Goal: Task Accomplishment & Management: Manage account settings

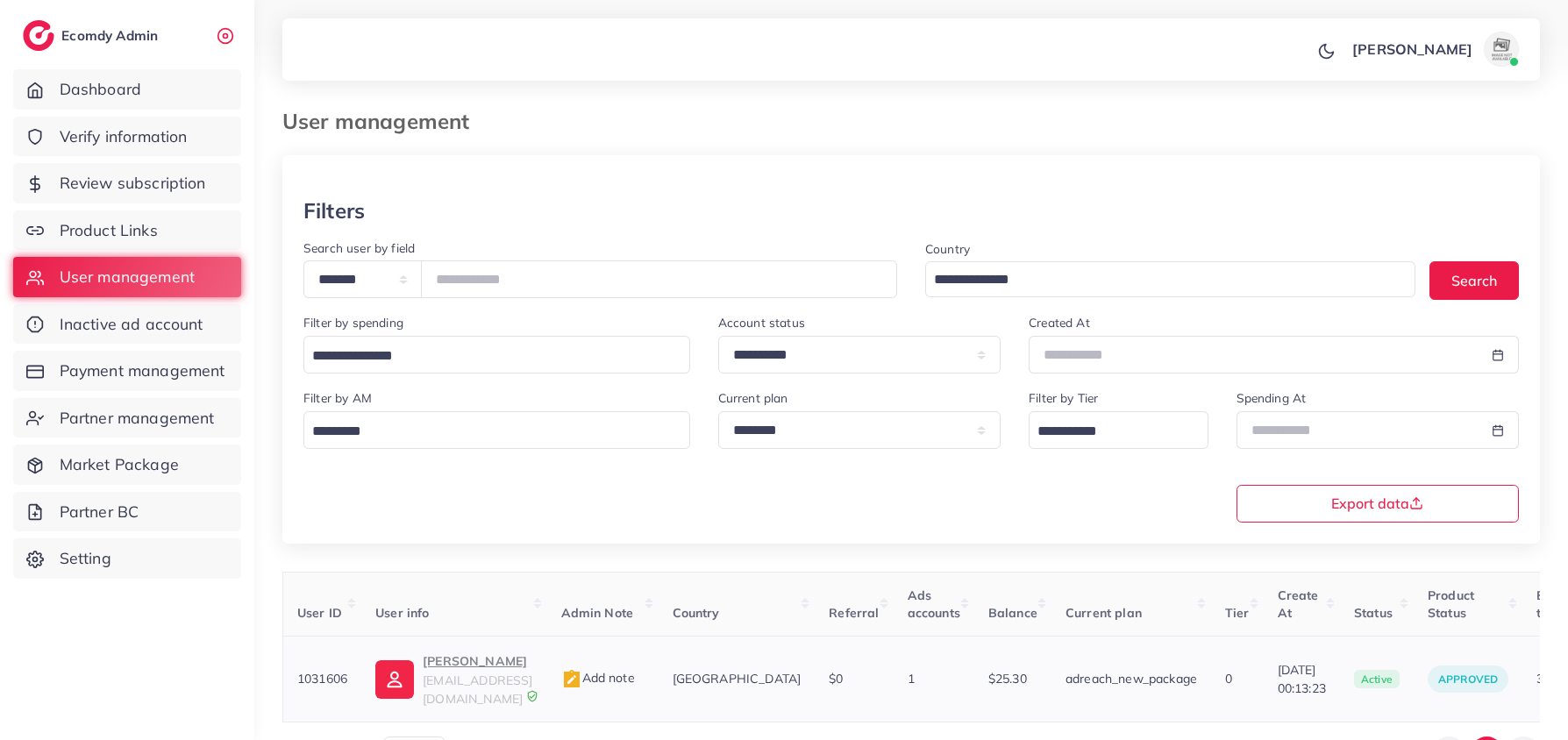
click at [450, 664] on p "Abu Bakar" at bounding box center [477, 660] width 110 height 21
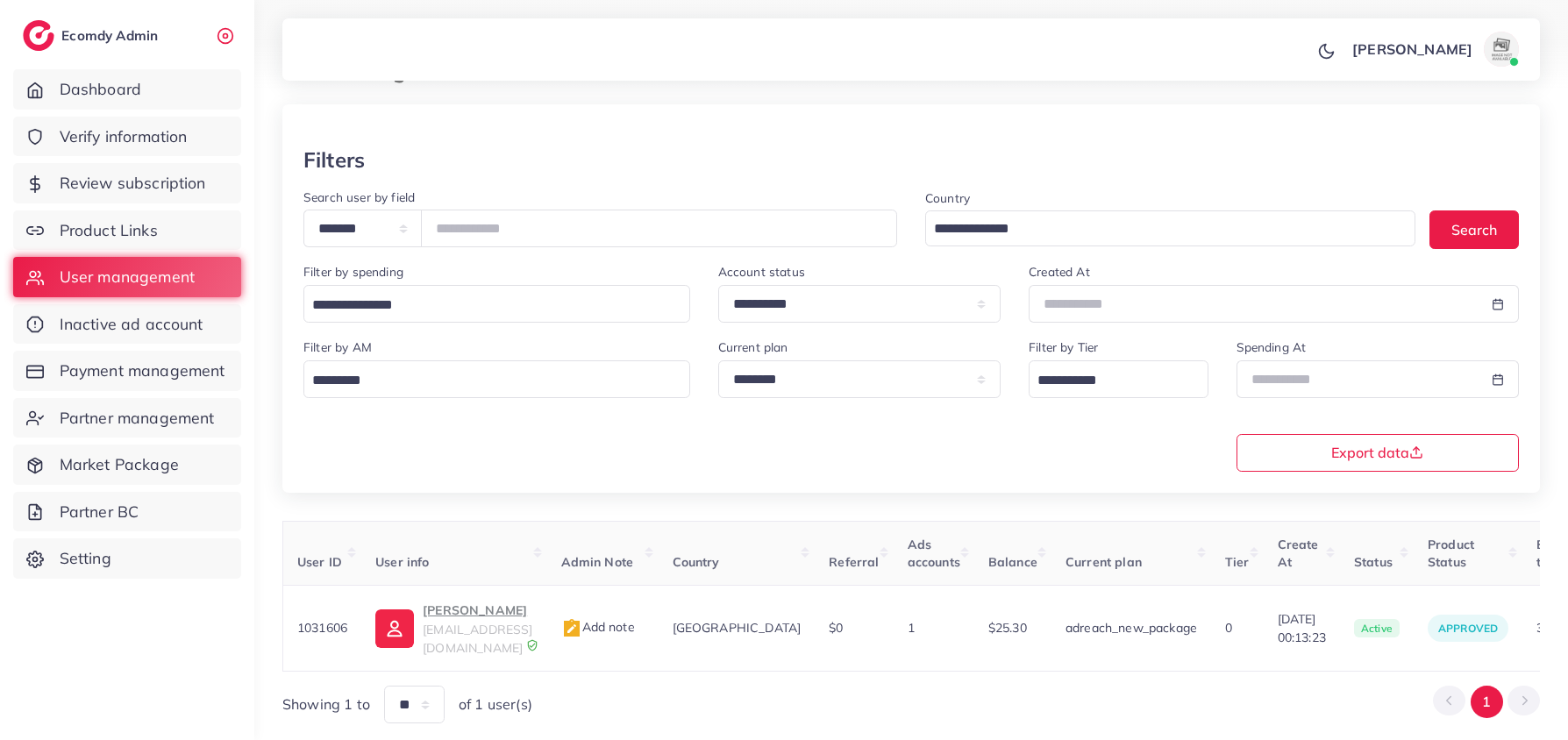
scroll to position [107, 0]
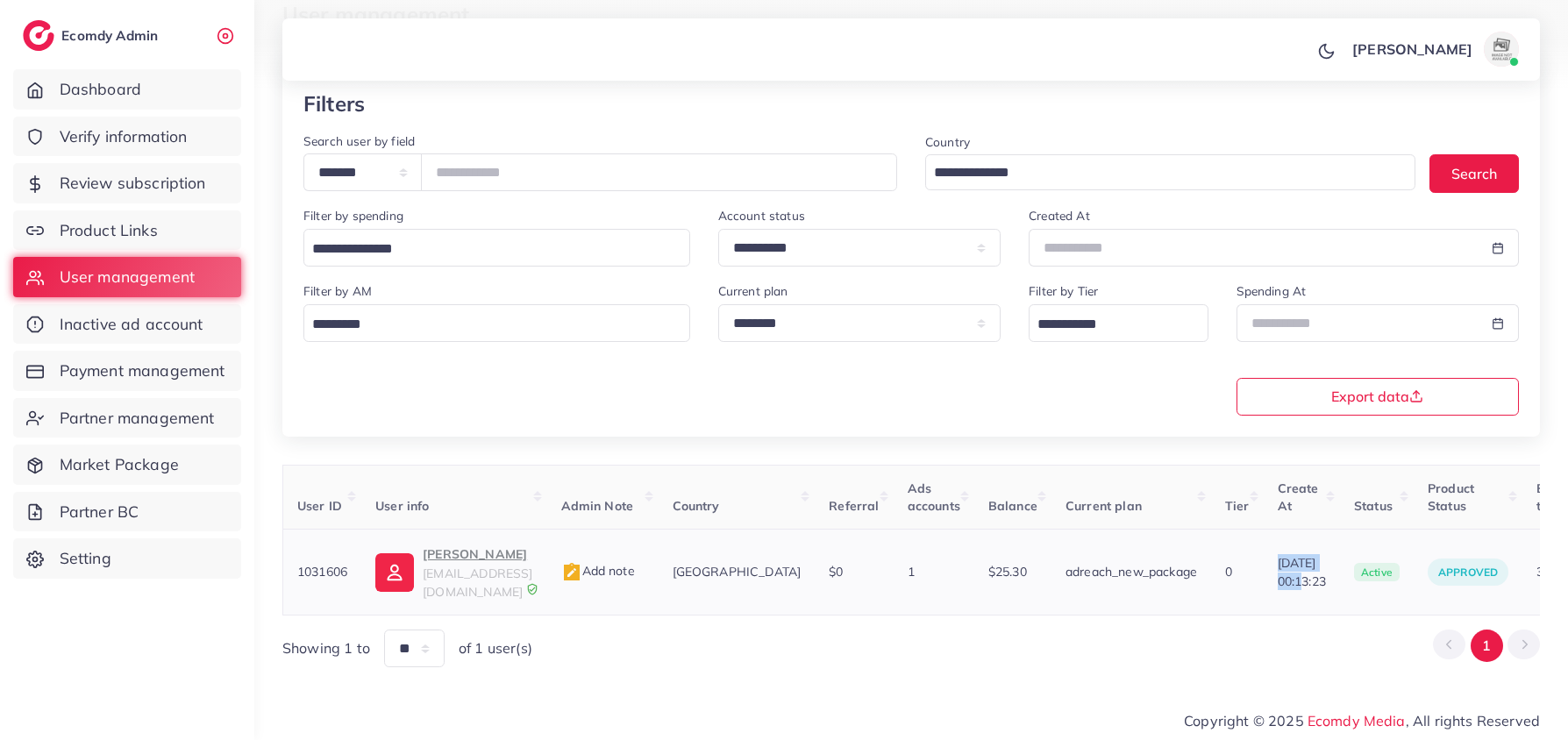
drag, startPoint x: 1224, startPoint y: 557, endPoint x: 1296, endPoint y: 559, distance: 72.0
click at [1296, 559] on td "06/08/2025, 00:13:23" at bounding box center [1301, 572] width 76 height 86
click at [558, 166] on input "*******" at bounding box center [659, 172] width 476 height 37
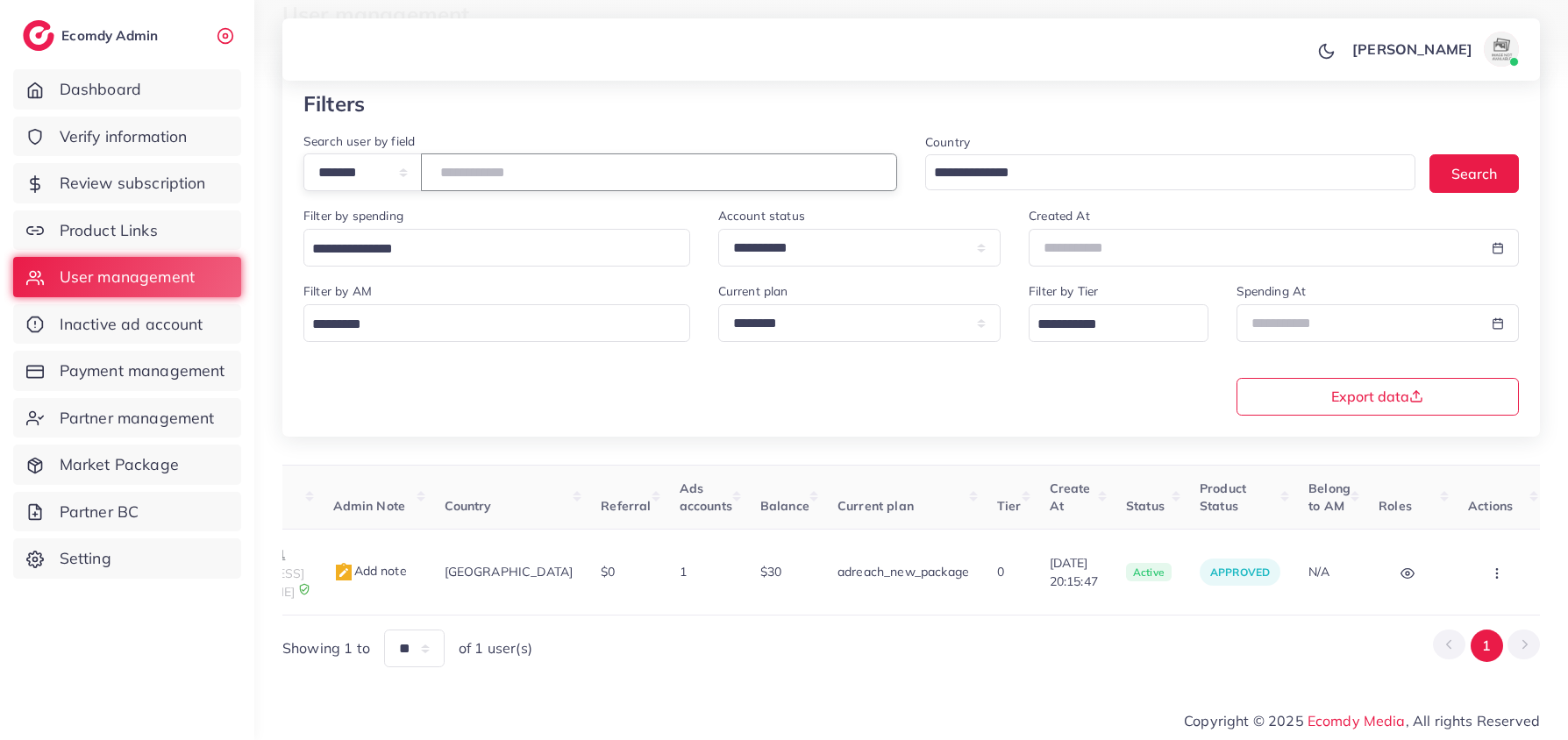
scroll to position [0, 4]
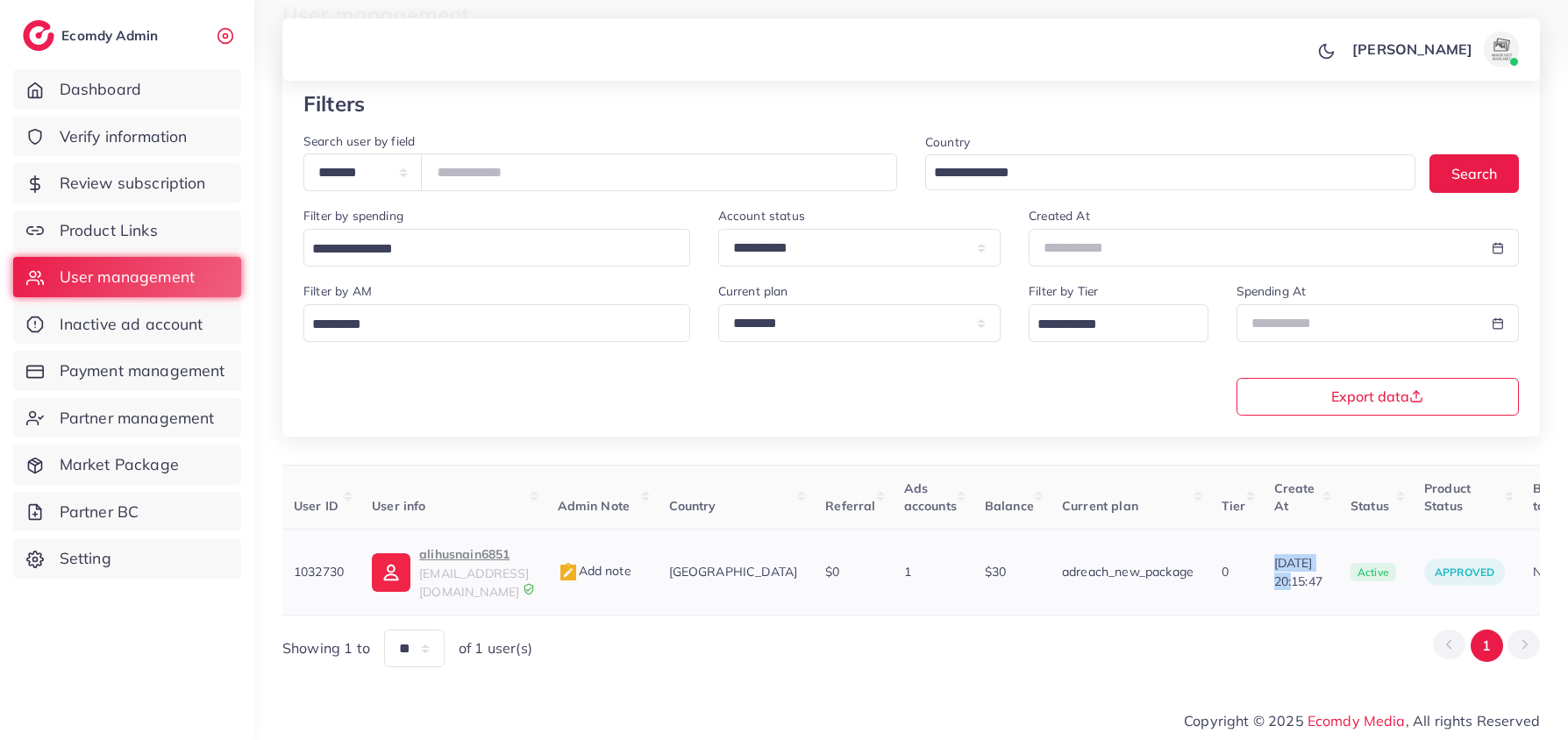
drag, startPoint x: 1247, startPoint y: 557, endPoint x: 1314, endPoint y: 558, distance: 67.0
click at [1314, 558] on span "09/09/2025, 20:15:47" at bounding box center [1298, 571] width 48 height 36
copy span "09/09/2025"
click at [455, 558] on p "alihusnain6851" at bounding box center [473, 554] width 110 height 21
click at [1381, 614] on div "User ID User info Admin Note Country Referral Ads accounts Balance Current plan…" at bounding box center [911, 566] width 1258 height 203
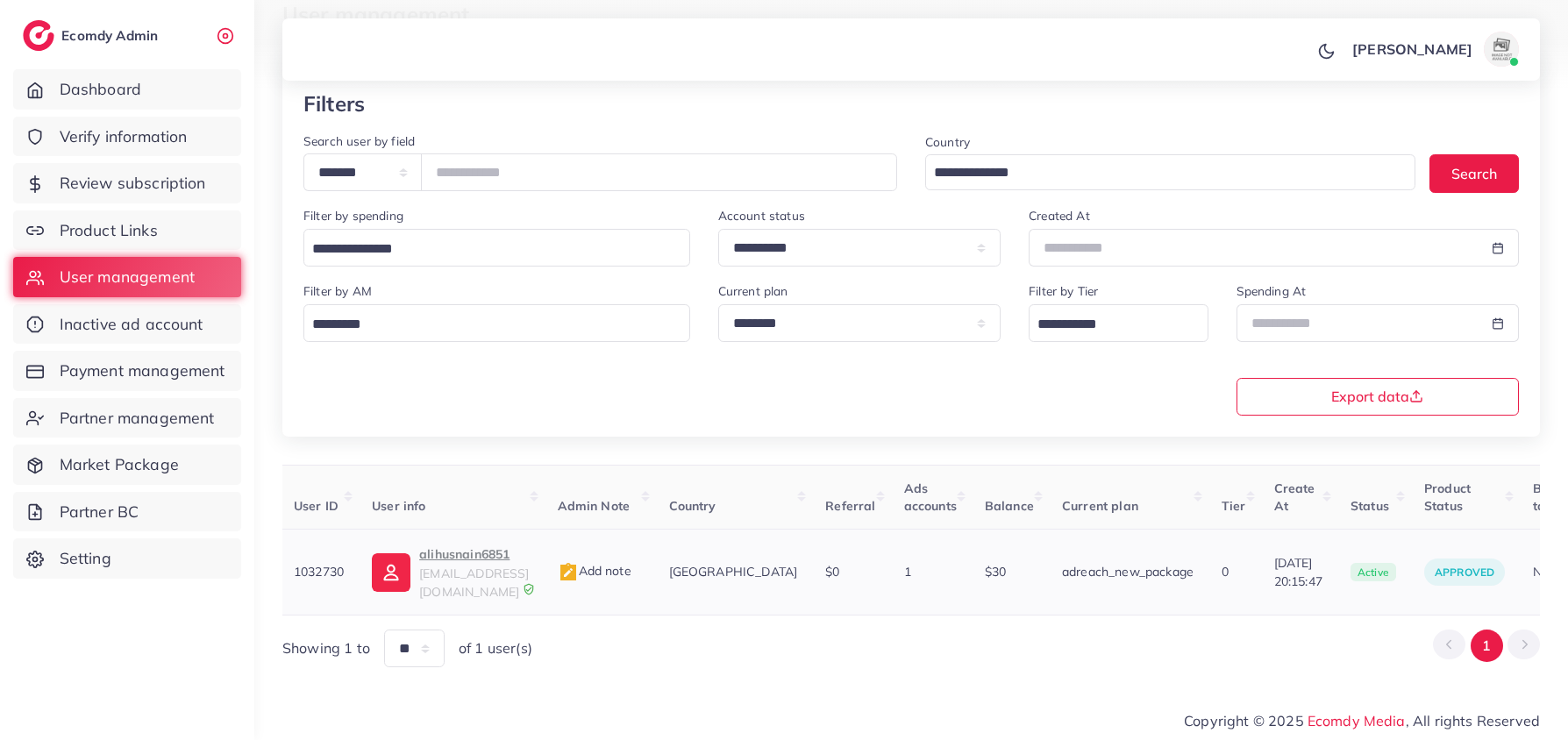
click at [1398, 604] on td "active" at bounding box center [1373, 572] width 74 height 86
click at [1421, 604] on td "approved" at bounding box center [1465, 572] width 109 height 86
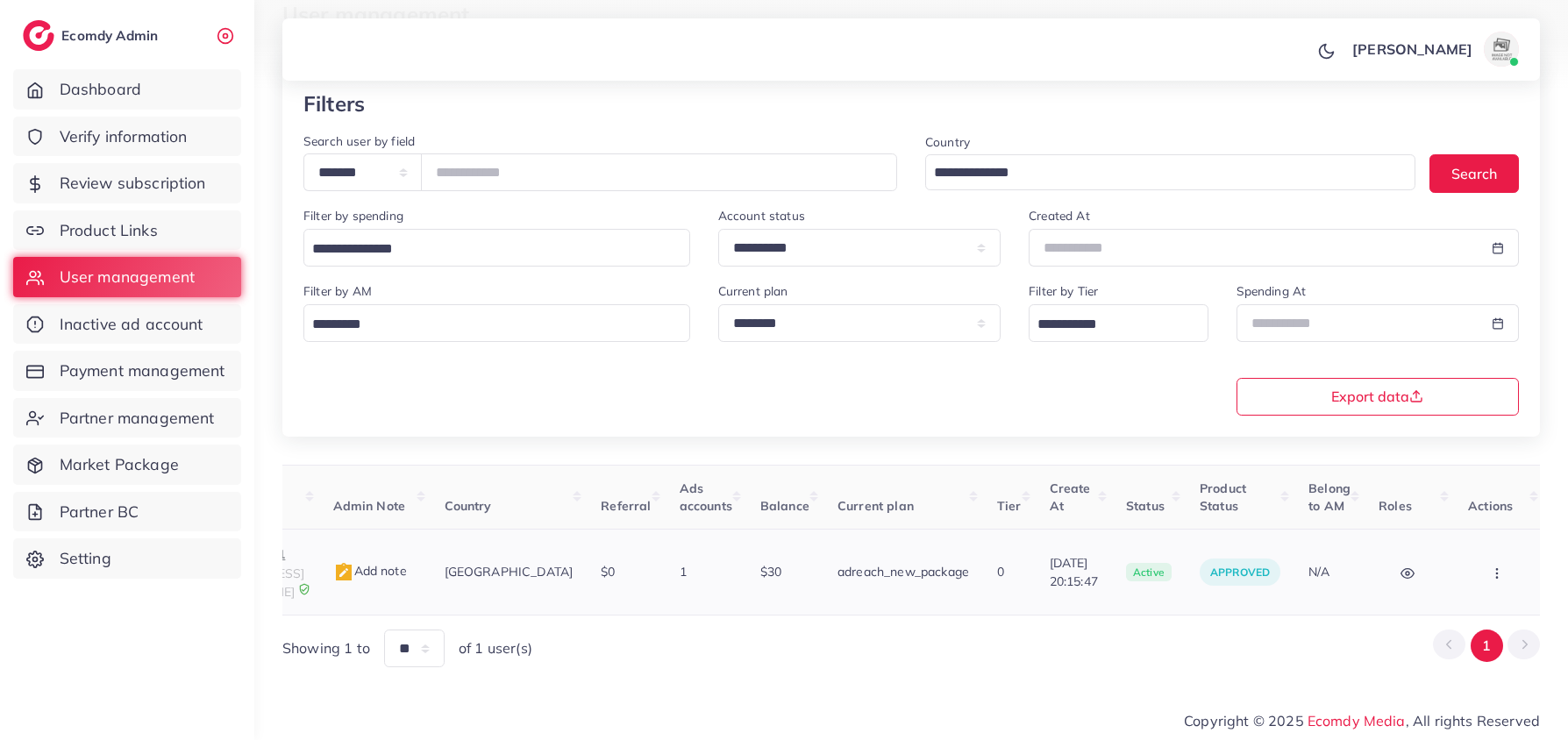
click at [1490, 577] on icon "button" at bounding box center [1497, 572] width 14 height 14
click at [1422, 568] on link "Assign to AM" at bounding box center [1459, 583] width 145 height 38
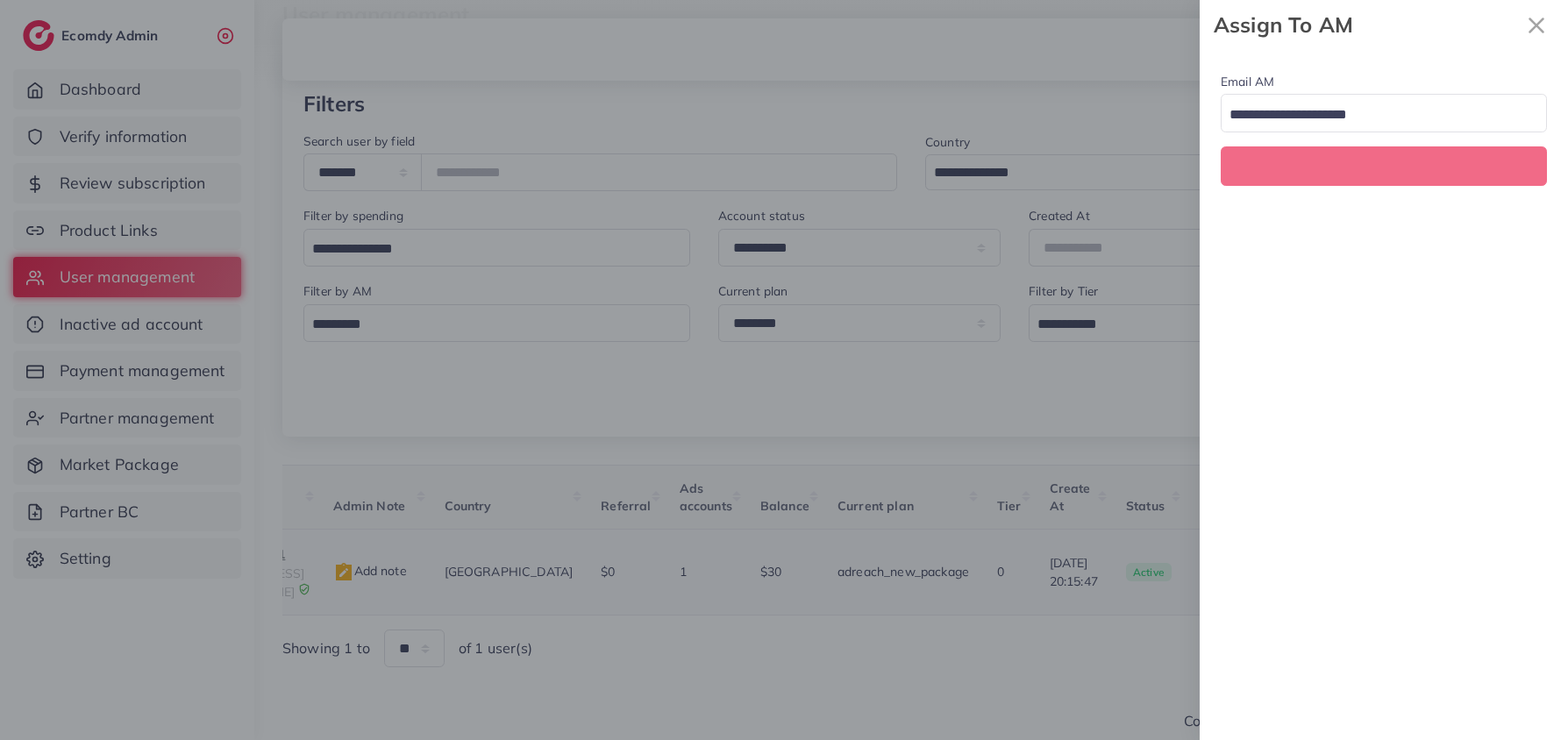
scroll to position [0, 228]
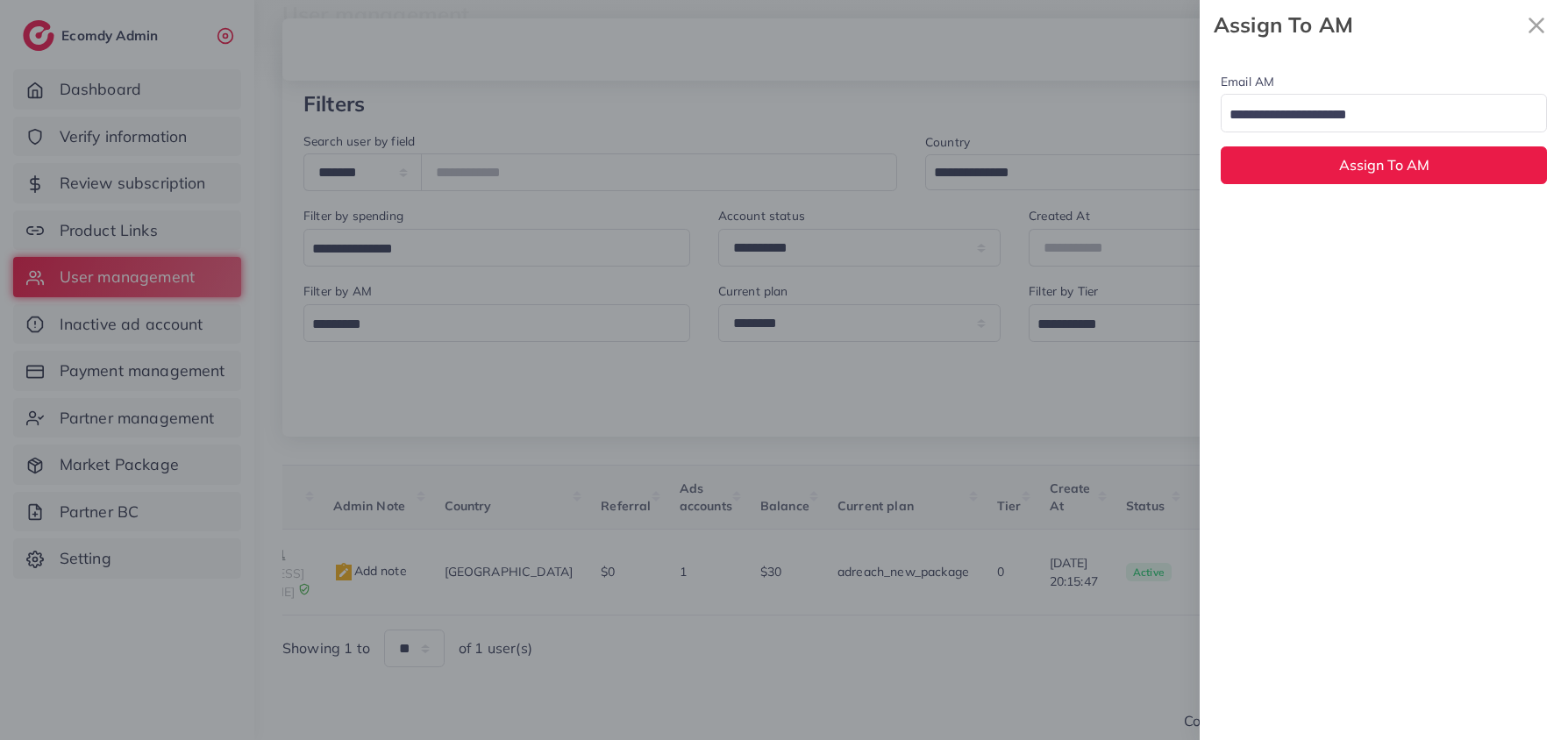
click at [1348, 117] on input "Search for option" at bounding box center [1373, 115] width 301 height 27
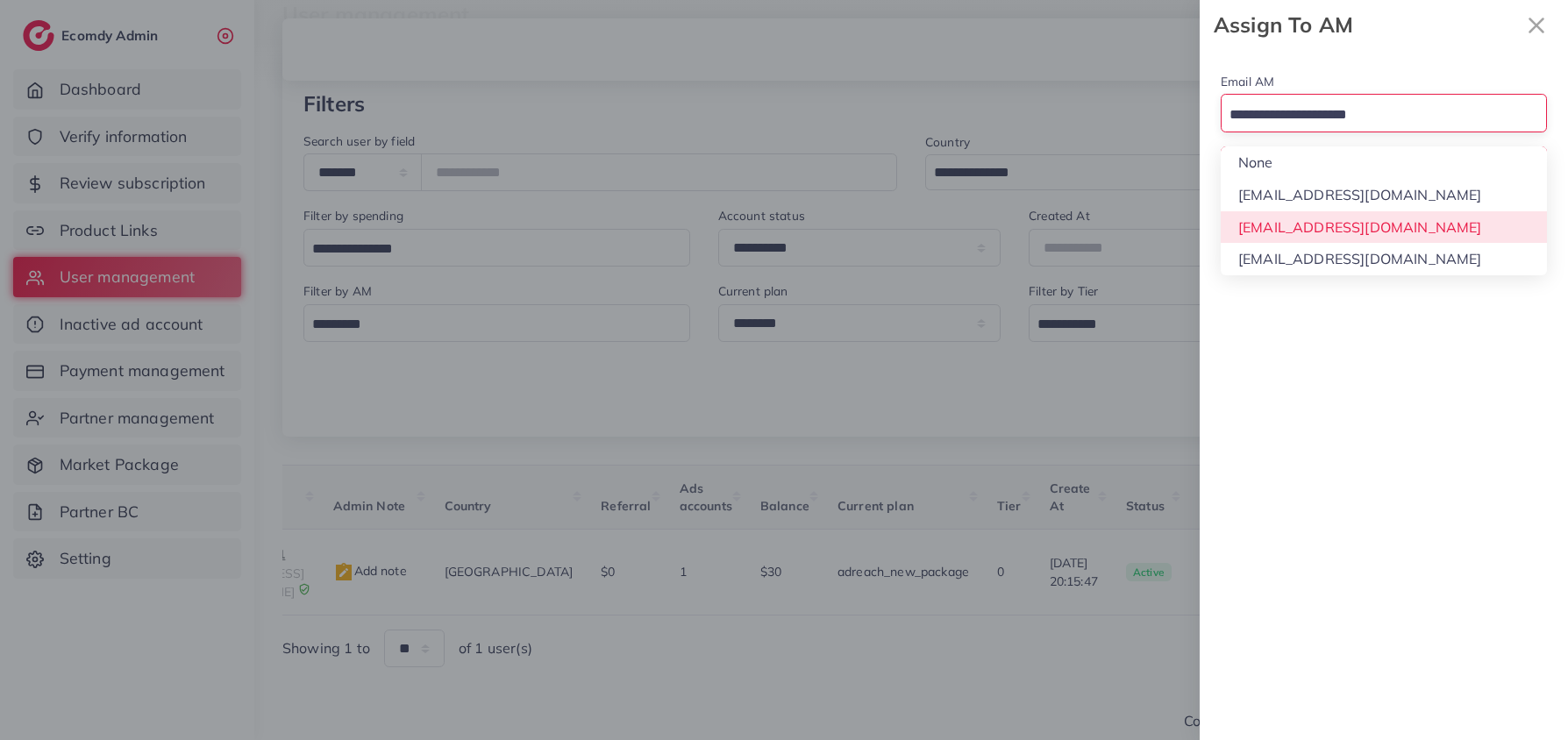
click at [1330, 221] on div "Email AM Loading... None hadibaaslam@gmail.com natashashahid163@gmail.com wajah…" at bounding box center [1383, 394] width 368 height 689
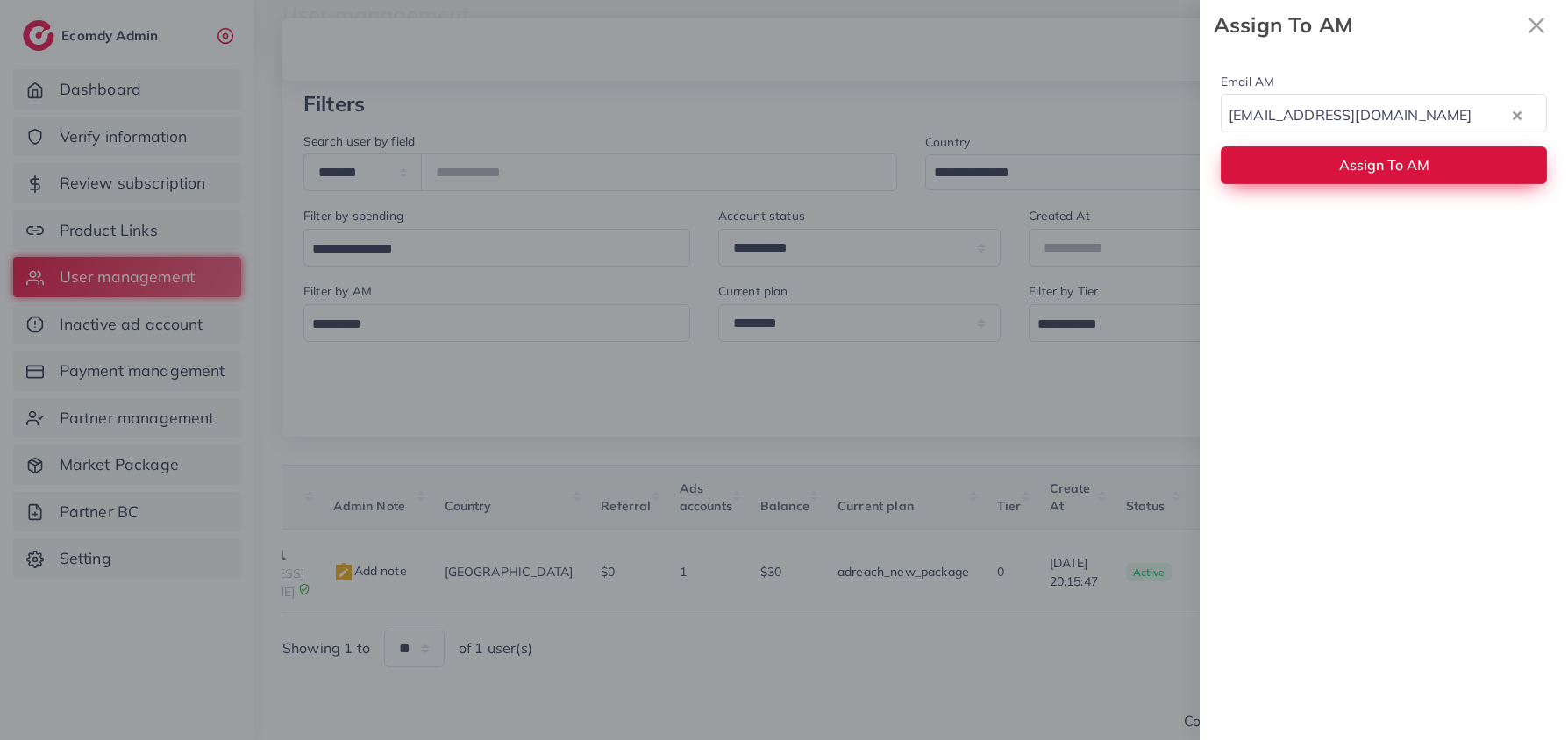
click at [1327, 177] on button "Assign To AM" at bounding box center [1384, 165] width 326 height 37
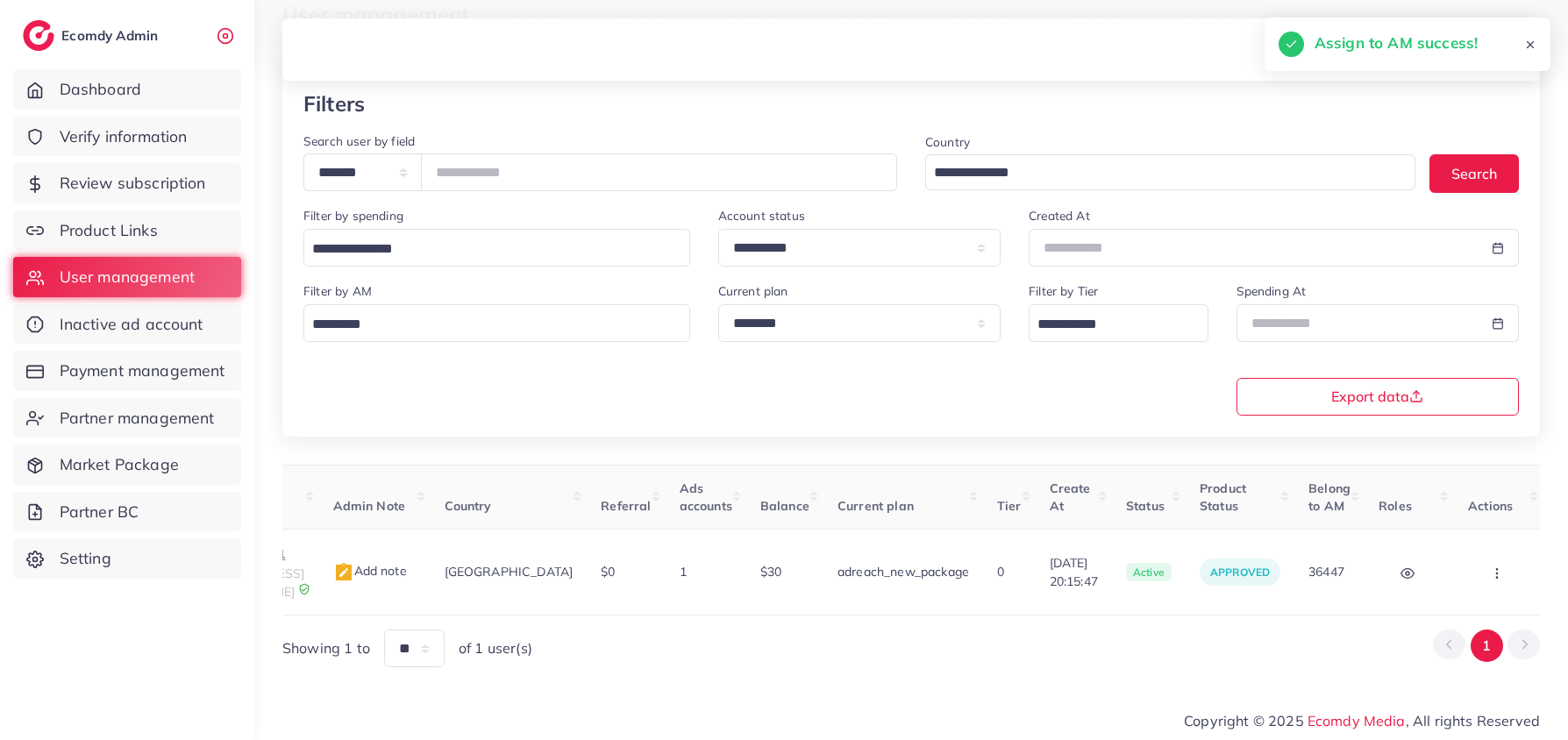
scroll to position [0, 0]
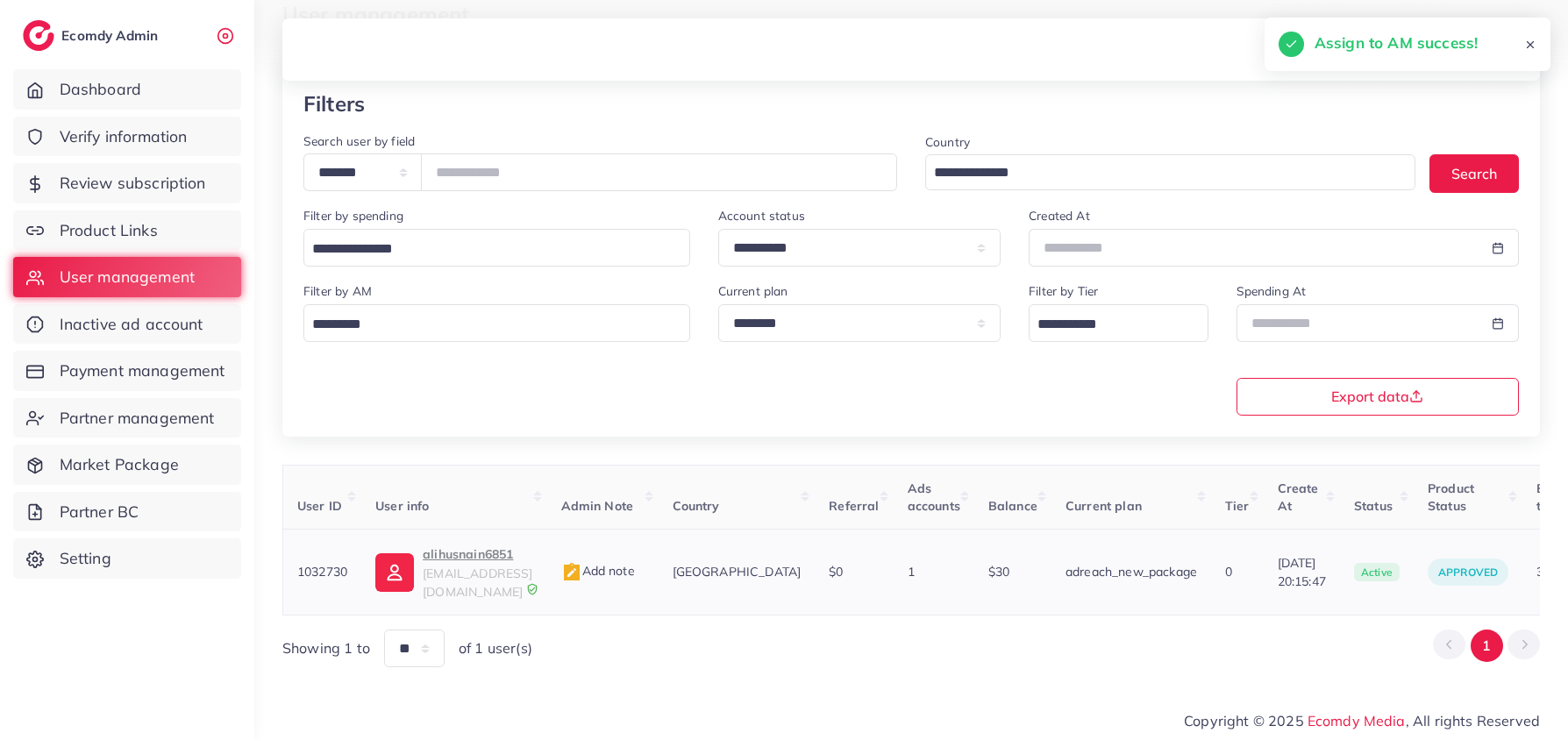
click at [429, 562] on p "alihusnain6851" at bounding box center [477, 554] width 110 height 21
click at [561, 186] on input "*******" at bounding box center [659, 172] width 476 height 37
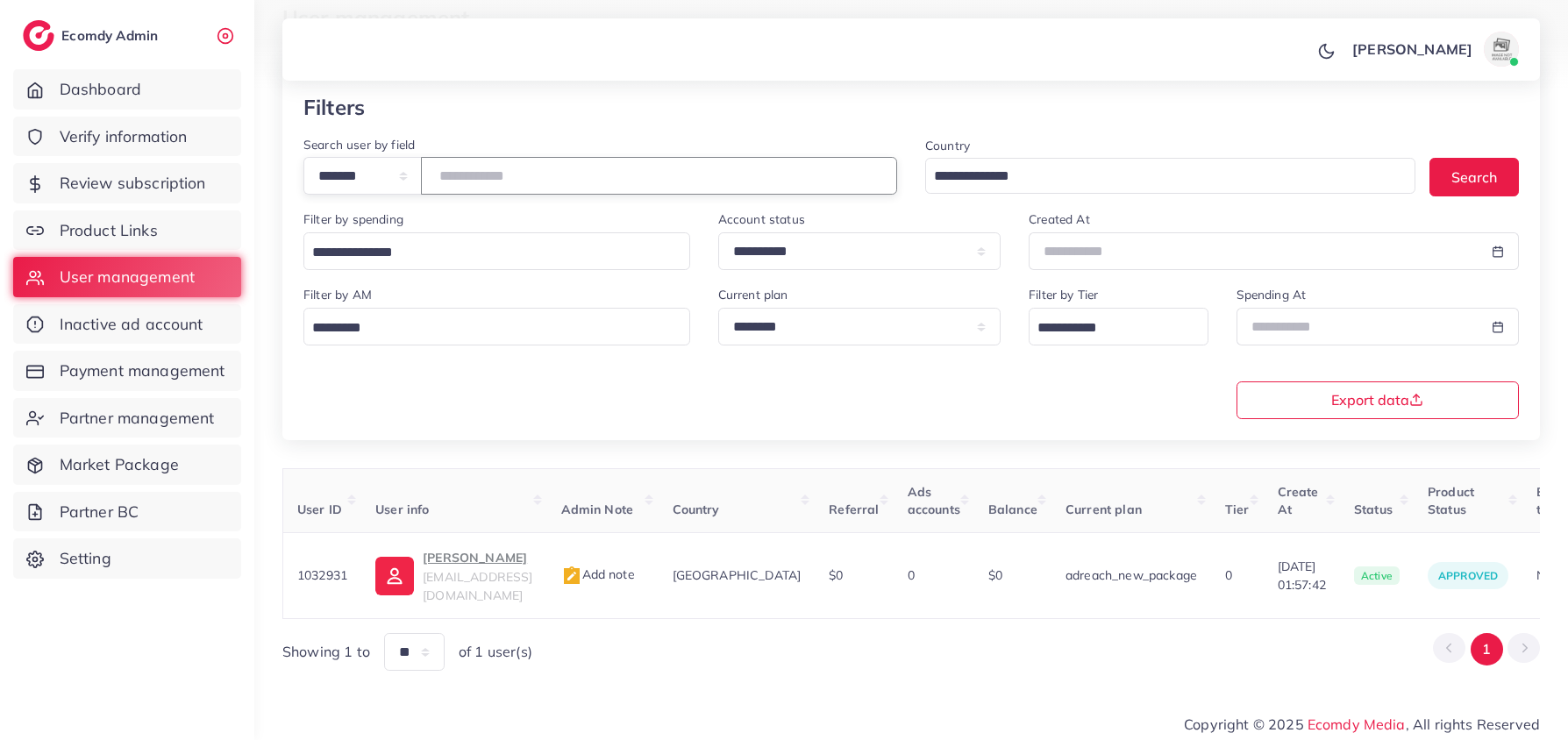
scroll to position [107, 0]
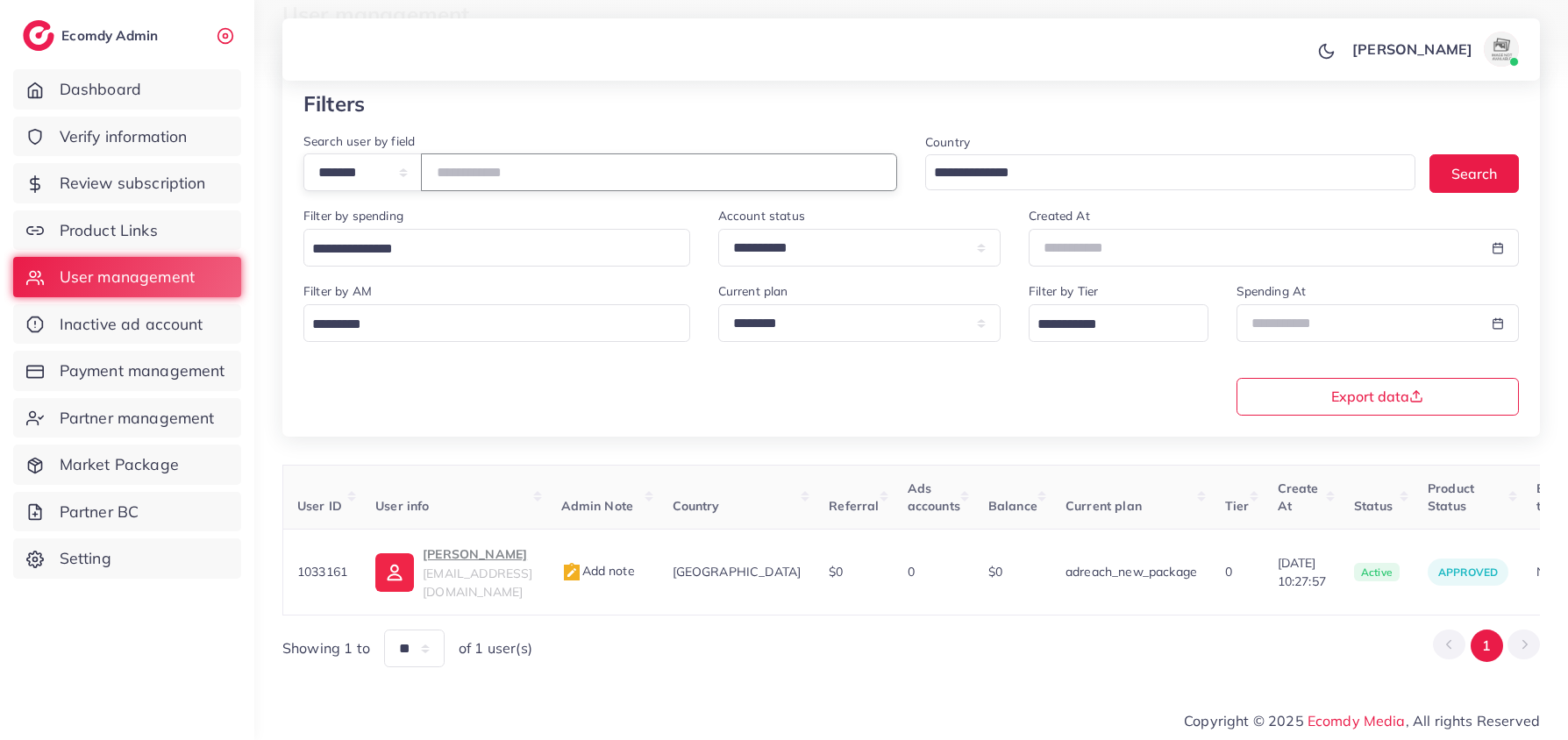
type input "*******"
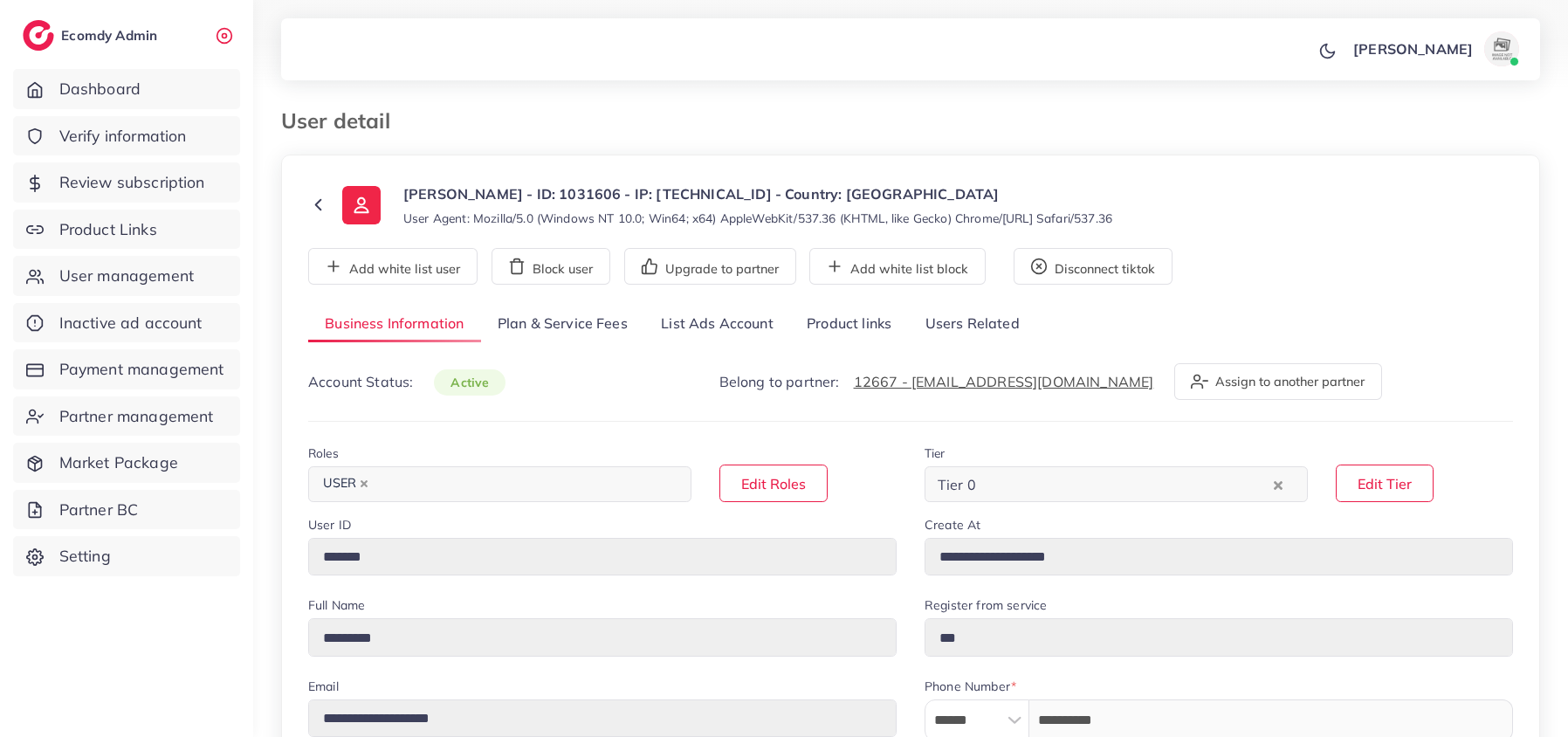
select select "********"
click at [711, 319] on link "List Ads Account" at bounding box center [717, 325] width 146 height 37
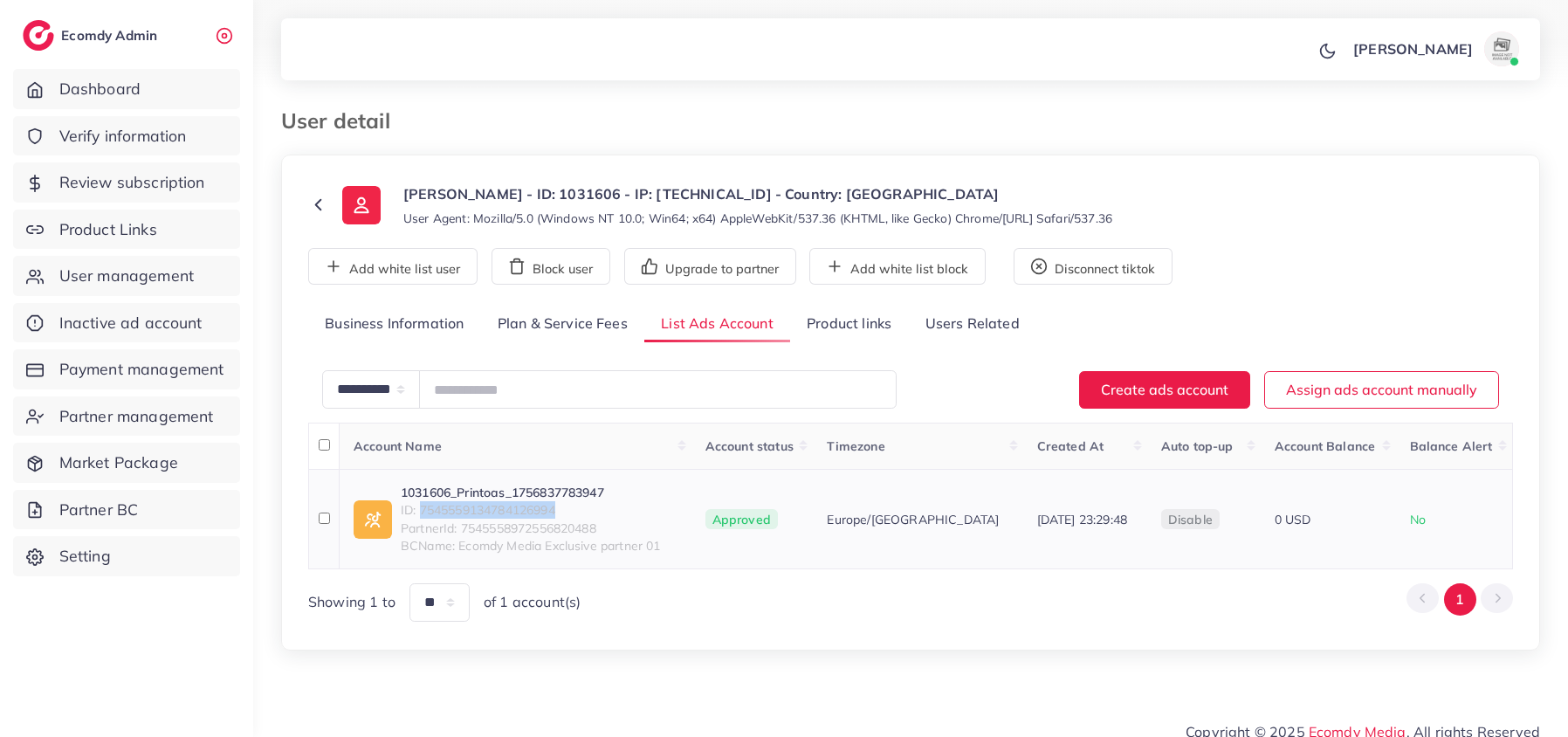
drag, startPoint x: 421, startPoint y: 509, endPoint x: 563, endPoint y: 504, distance: 142.1
click at [563, 504] on span "ID: 7545559134784126994" at bounding box center [530, 509] width 260 height 18
copy span "7545559134784126994"
click at [451, 494] on link "1031606_Printoas_1756837783947" at bounding box center [530, 492] width 260 height 18
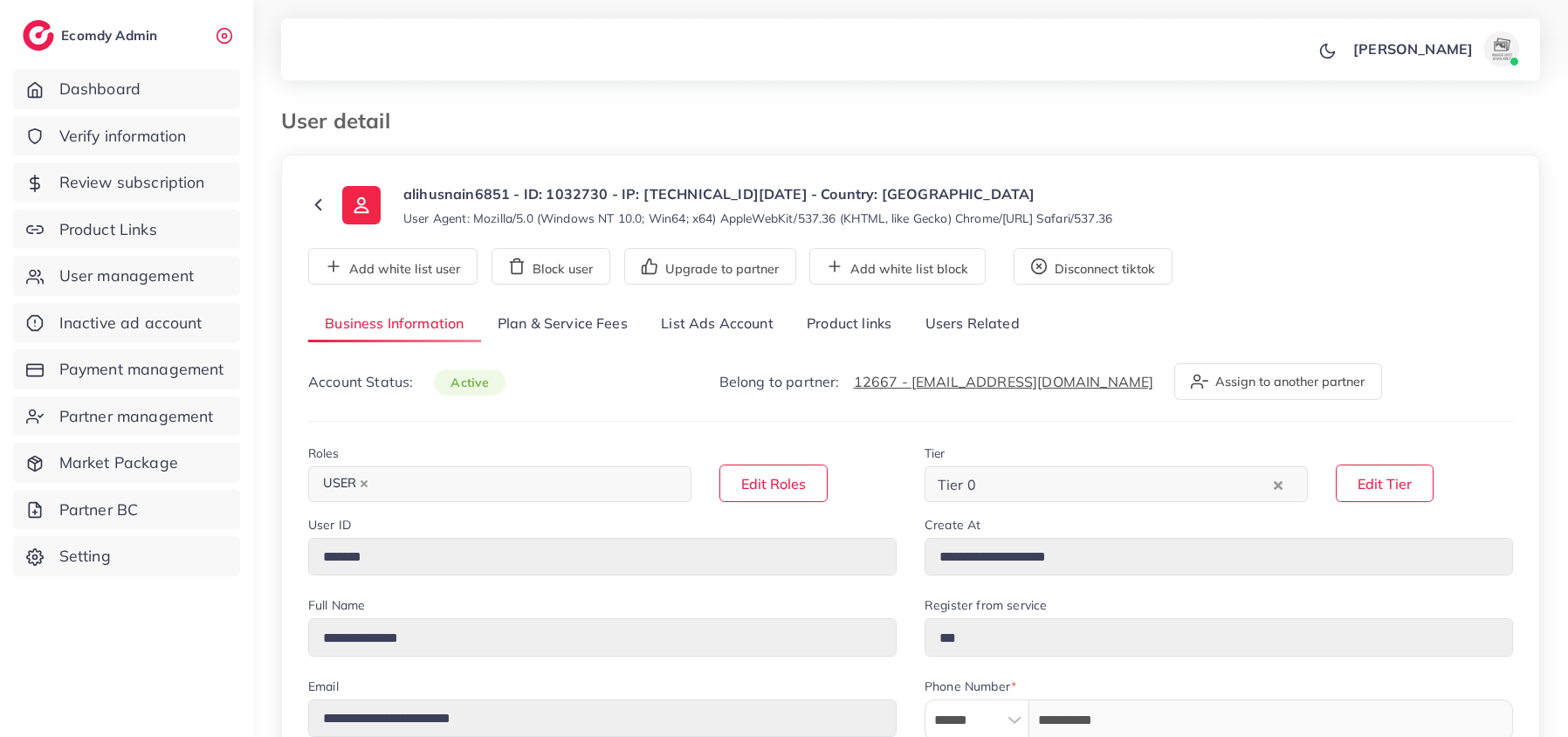
select select "********"
click at [667, 318] on link "List Ads Account" at bounding box center [717, 325] width 146 height 37
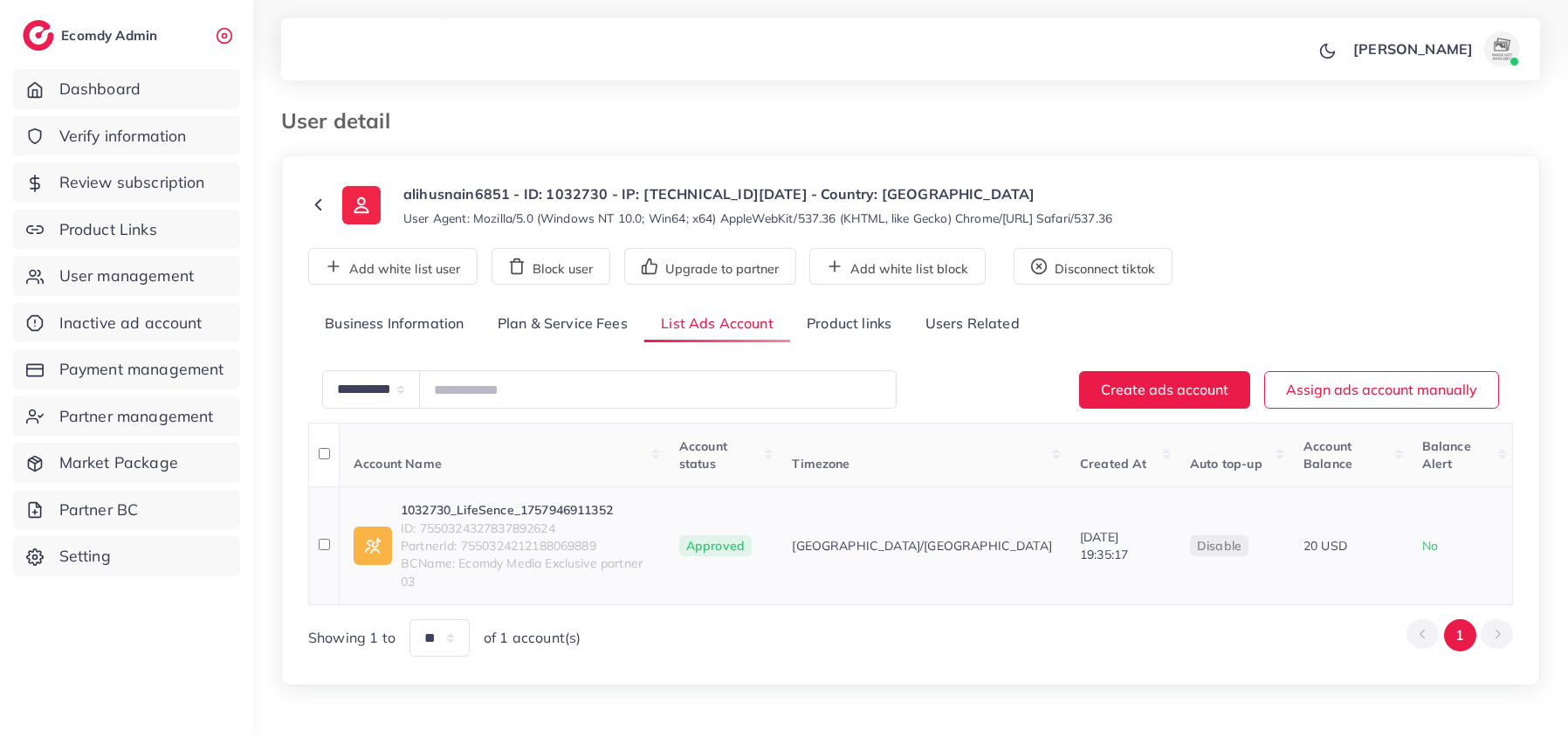
drag, startPoint x: 421, startPoint y: 504, endPoint x: 500, endPoint y: 497, distance: 79.3
drag, startPoint x: 500, startPoint y: 497, endPoint x: 699, endPoint y: 607, distance: 227.4
click at [699, 619] on div "Showing 1 to ** ** ** *** of 1 account(s) 1" at bounding box center [909, 637] width 1204 height 37
drag, startPoint x: 420, startPoint y: 518, endPoint x: 623, endPoint y: 511, distance: 203.1
click at [623, 520] on span "ID: 7550324327837892624" at bounding box center [525, 528] width 251 height 18
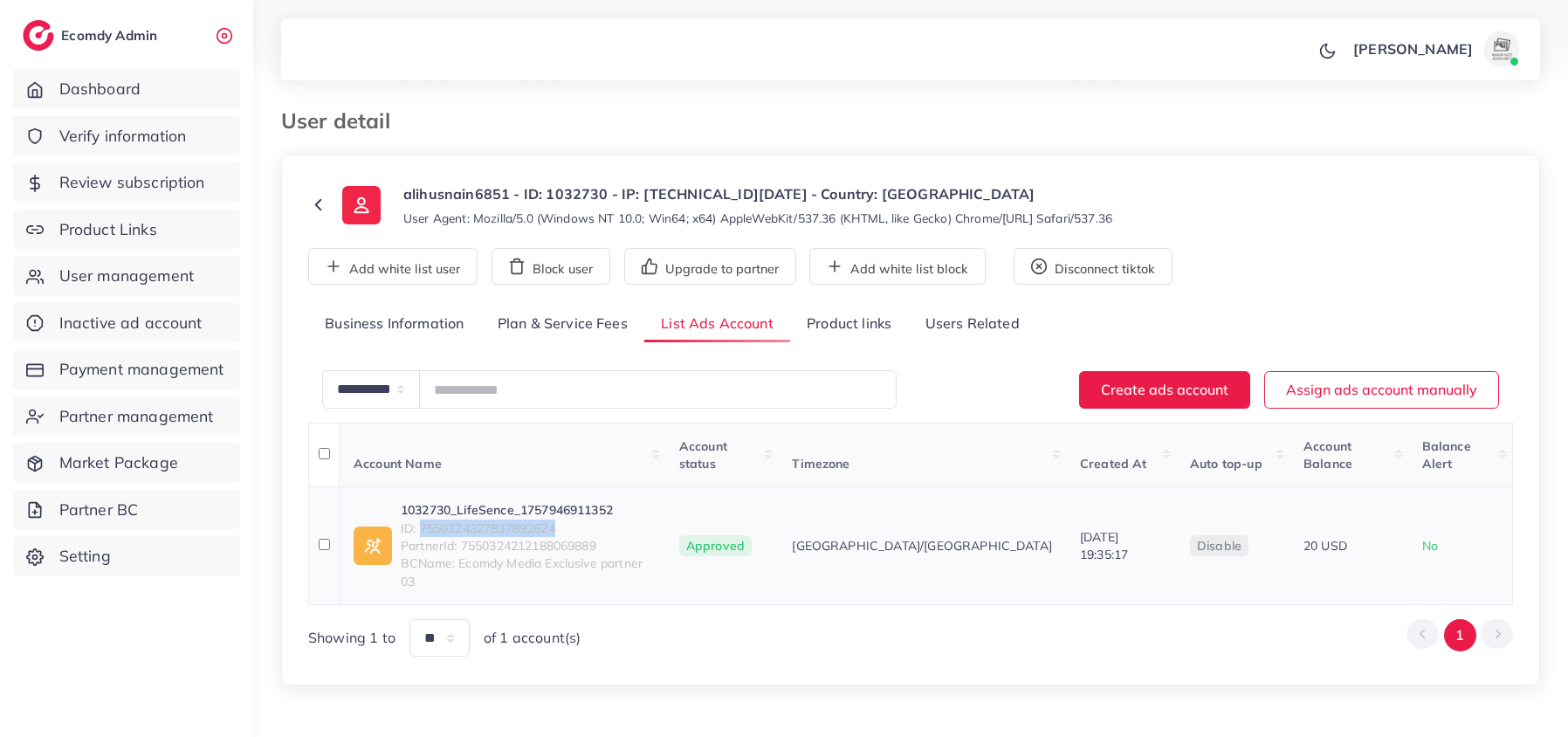
copy span "7550324327837892624"
click at [826, 330] on link "Product links" at bounding box center [849, 325] width 118 height 37
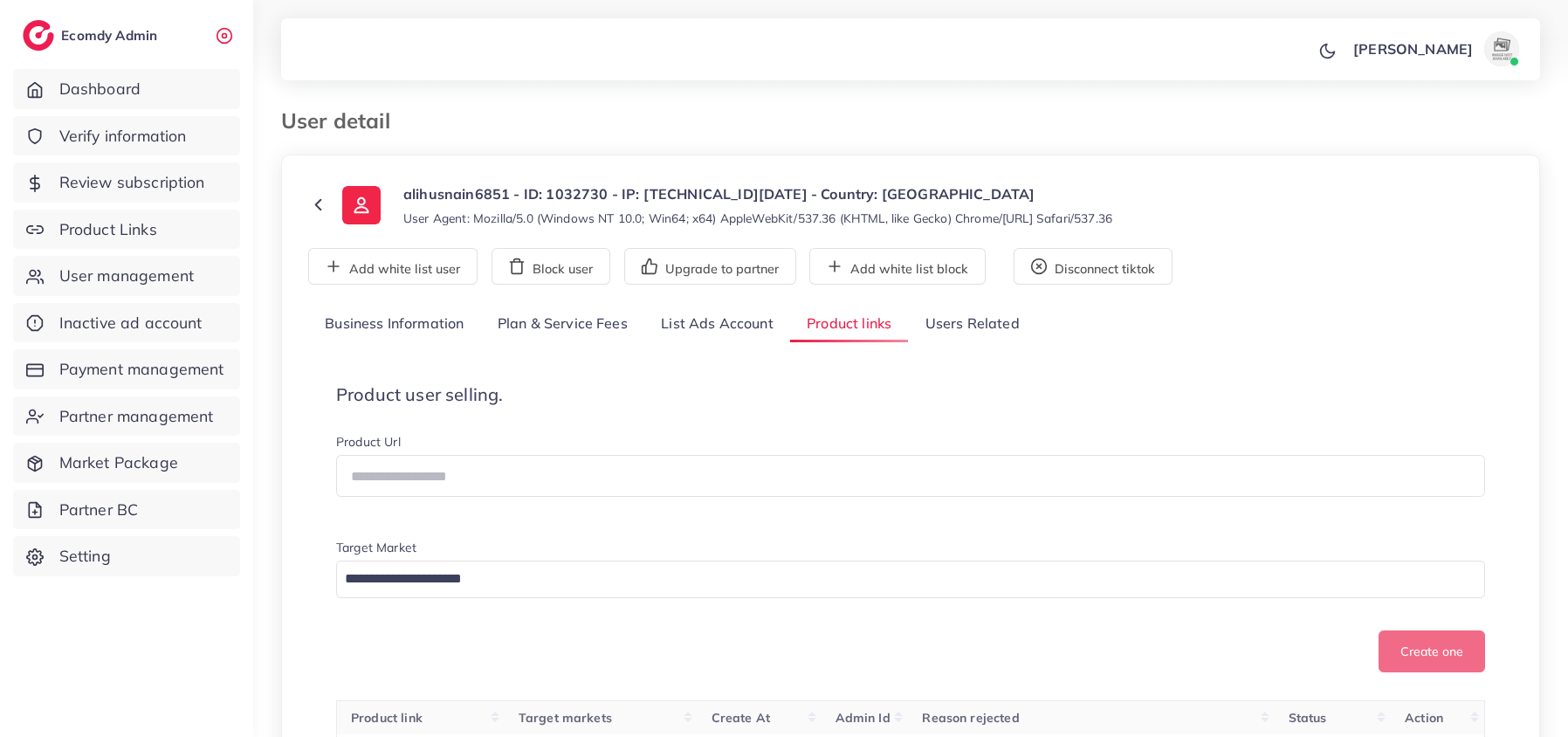
click at [711, 321] on link "List Ads Account" at bounding box center [717, 325] width 146 height 37
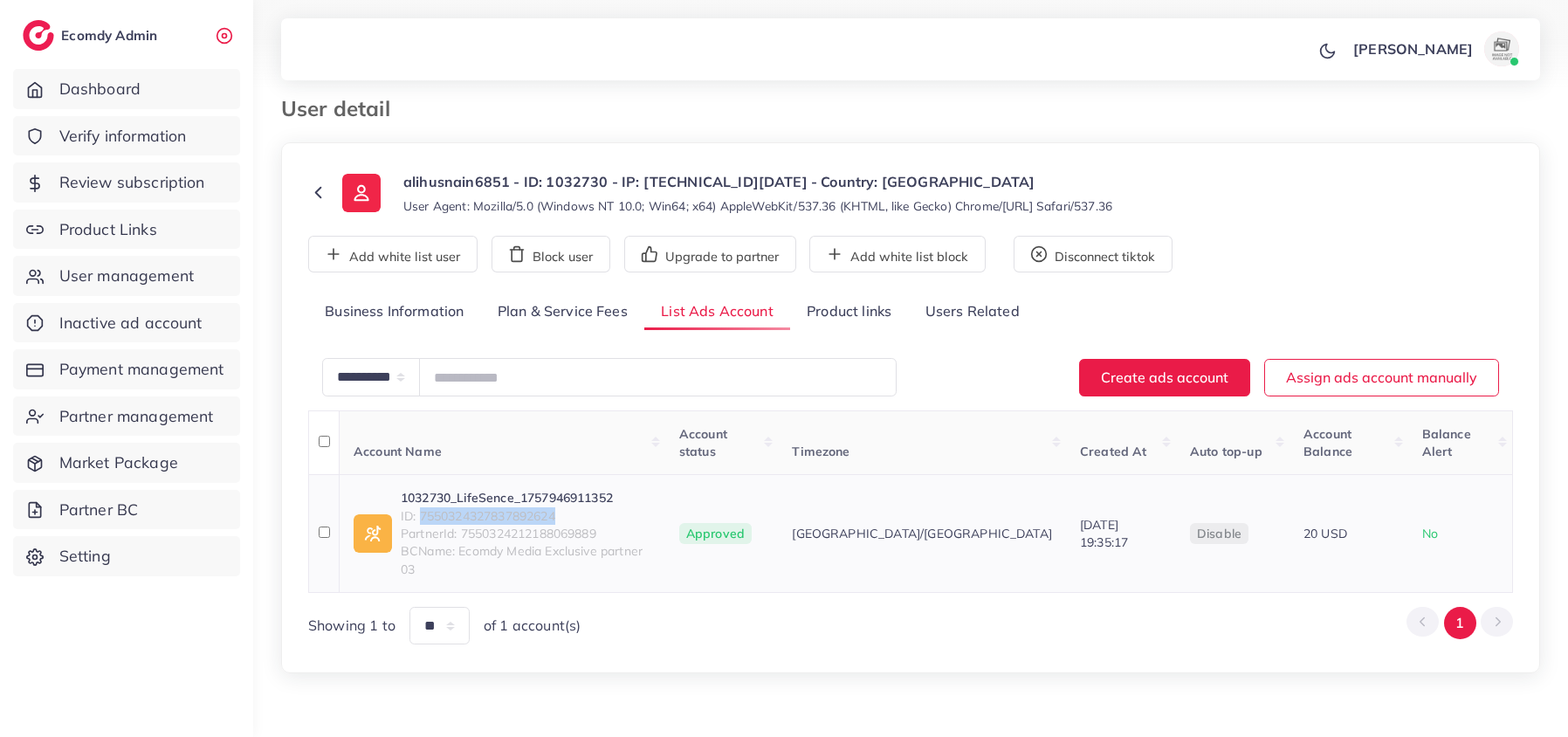
scroll to position [19, 0]
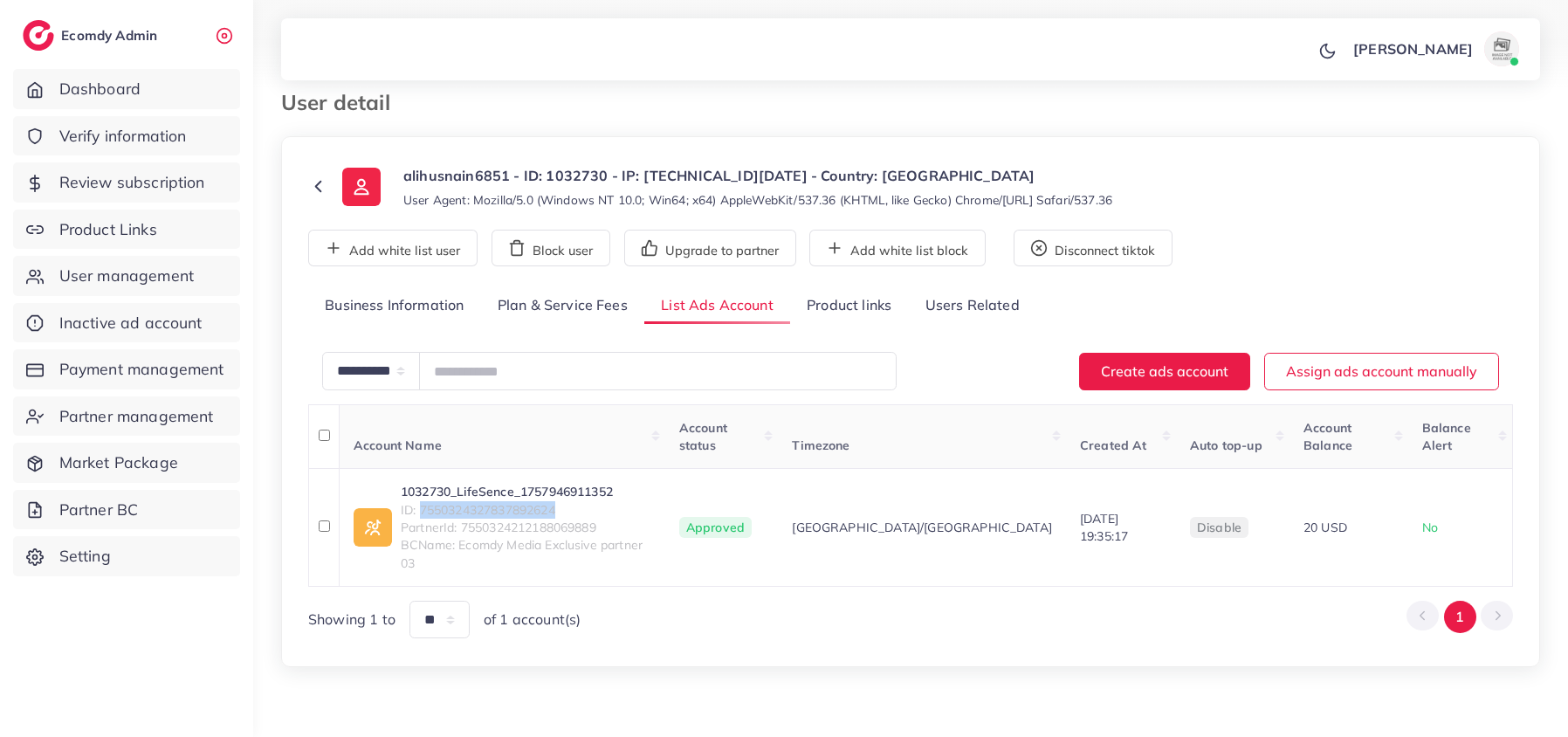
click at [604, 304] on link "Plan & Service Fees" at bounding box center [562, 306] width 163 height 37
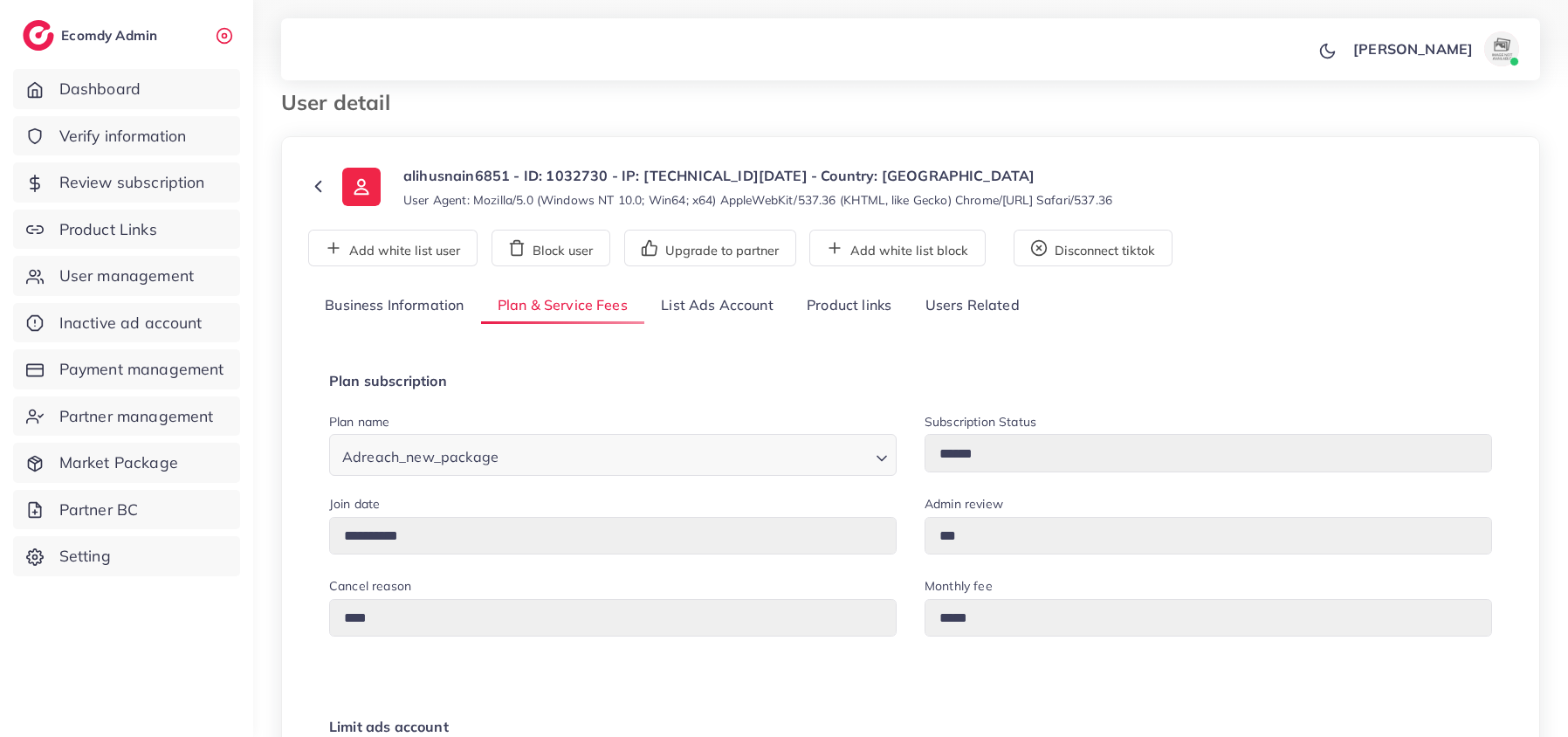
click at [604, 304] on link "Plan & Service Fees" at bounding box center [562, 306] width 163 height 37
click at [109, 266] on span "User management" at bounding box center [131, 276] width 134 height 22
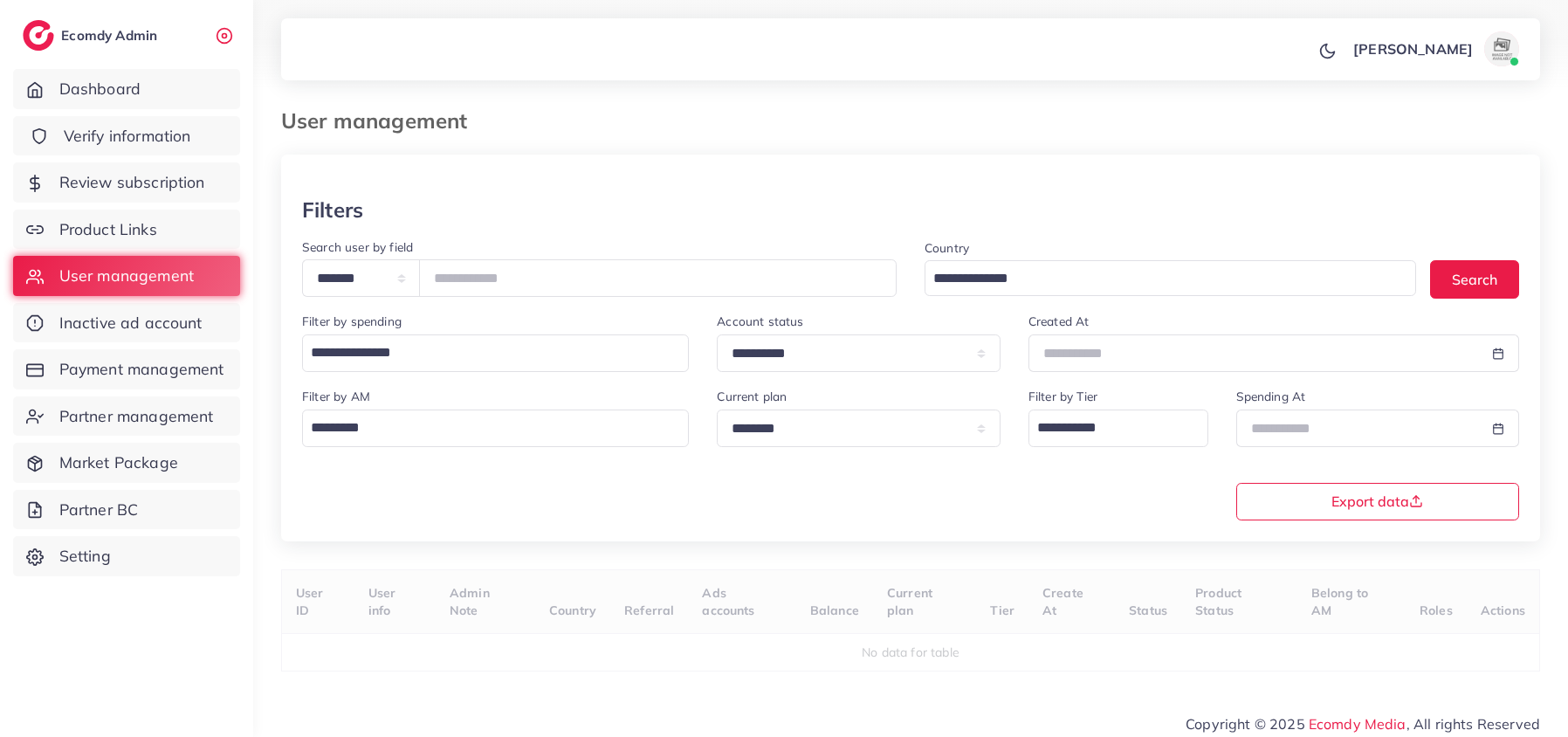
click at [190, 142] on span "Verify information" at bounding box center [127, 136] width 128 height 22
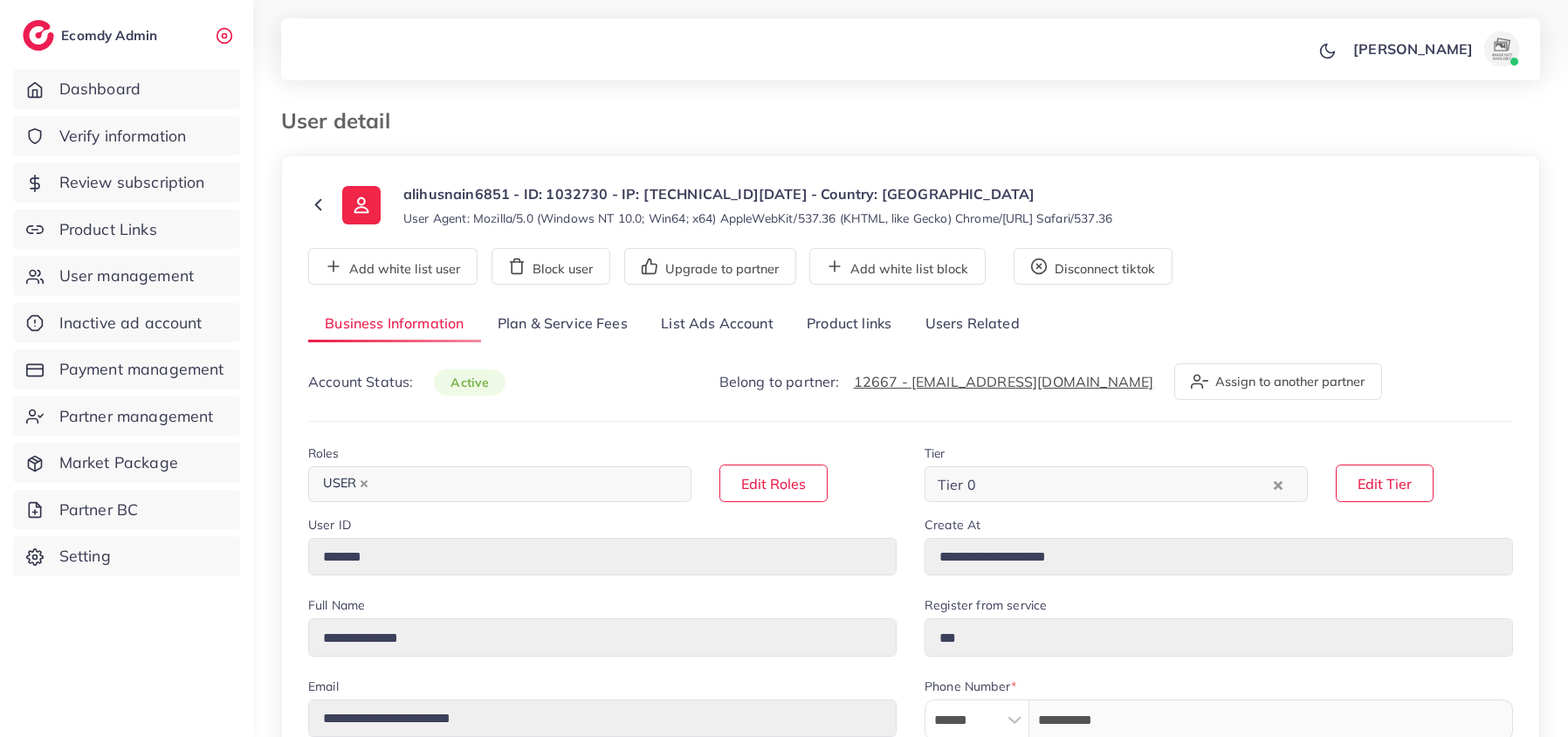
select select "********"
click at [551, 318] on link "Plan & Service Fees" at bounding box center [562, 325] width 163 height 37
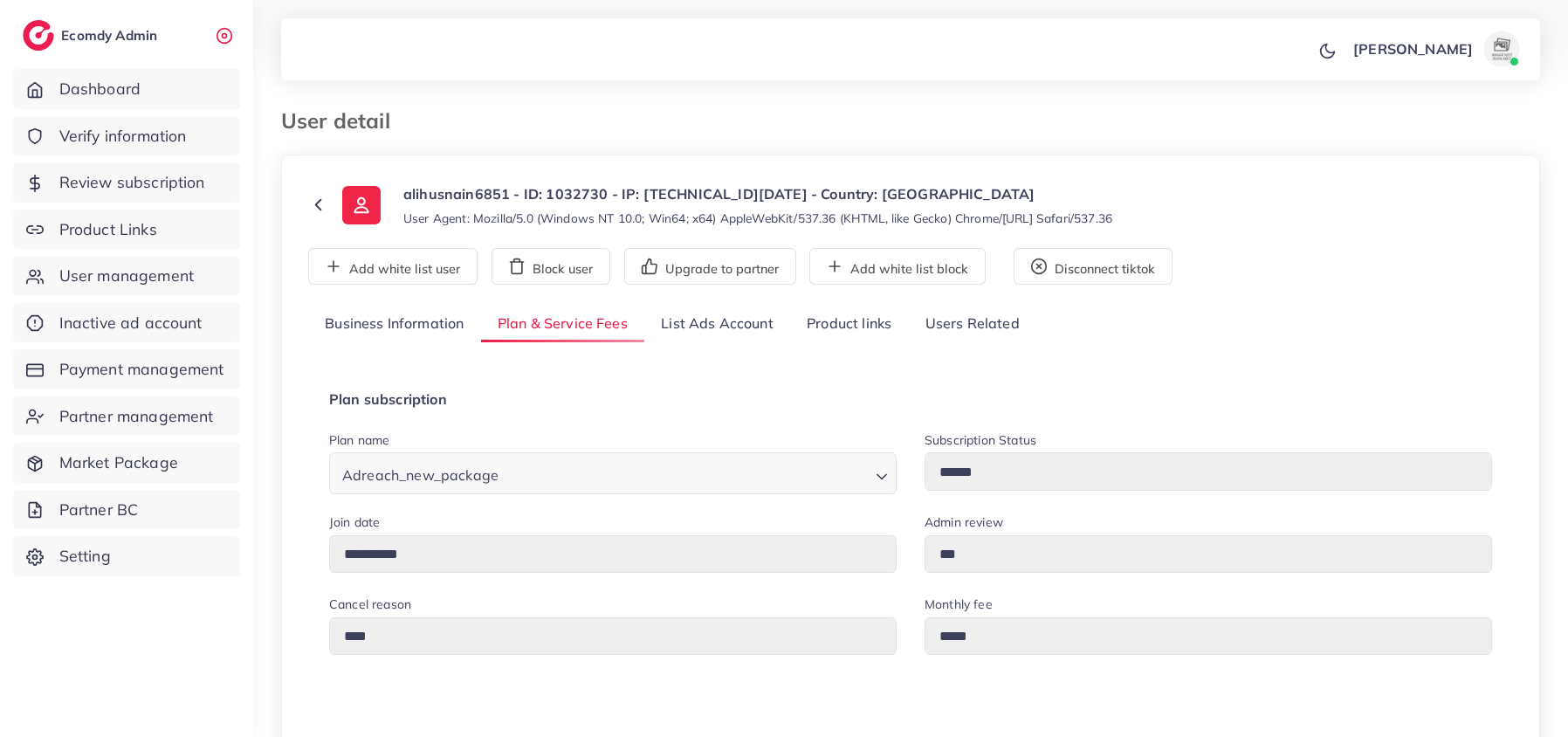
click at [701, 326] on link "List Ads Account" at bounding box center [717, 325] width 146 height 37
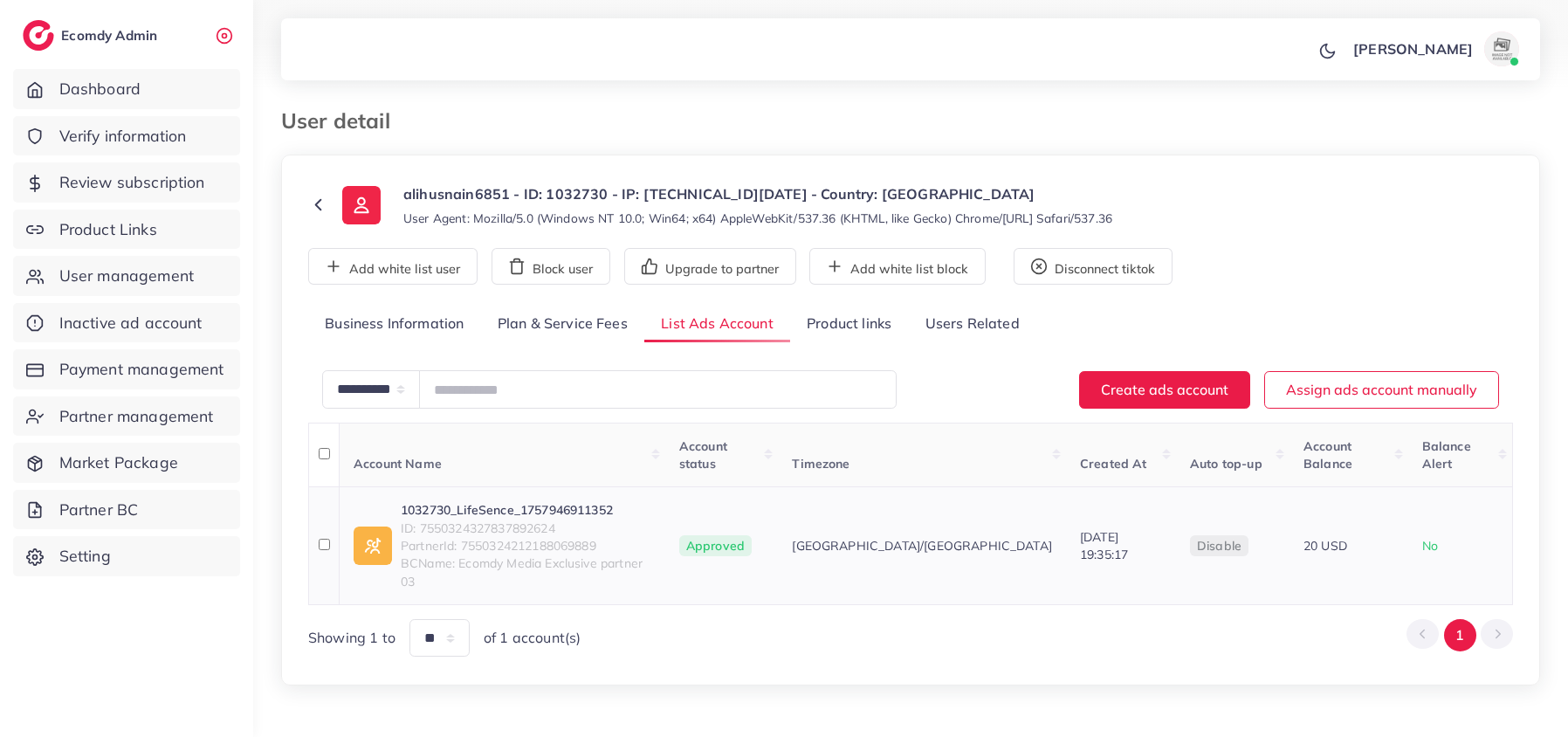
click at [424, 520] on span "ID: 7550324327837892624" at bounding box center [525, 528] width 251 height 18
drag, startPoint x: 420, startPoint y: 510, endPoint x: 561, endPoint y: 504, distance: 141.1
drag, startPoint x: 561, startPoint y: 504, endPoint x: 424, endPoint y: 513, distance: 137.3
click at [424, 520] on span "ID: 7550324327837892624" at bounding box center [525, 528] width 251 height 18
drag, startPoint x: 420, startPoint y: 510, endPoint x: 562, endPoint y: 508, distance: 142.0
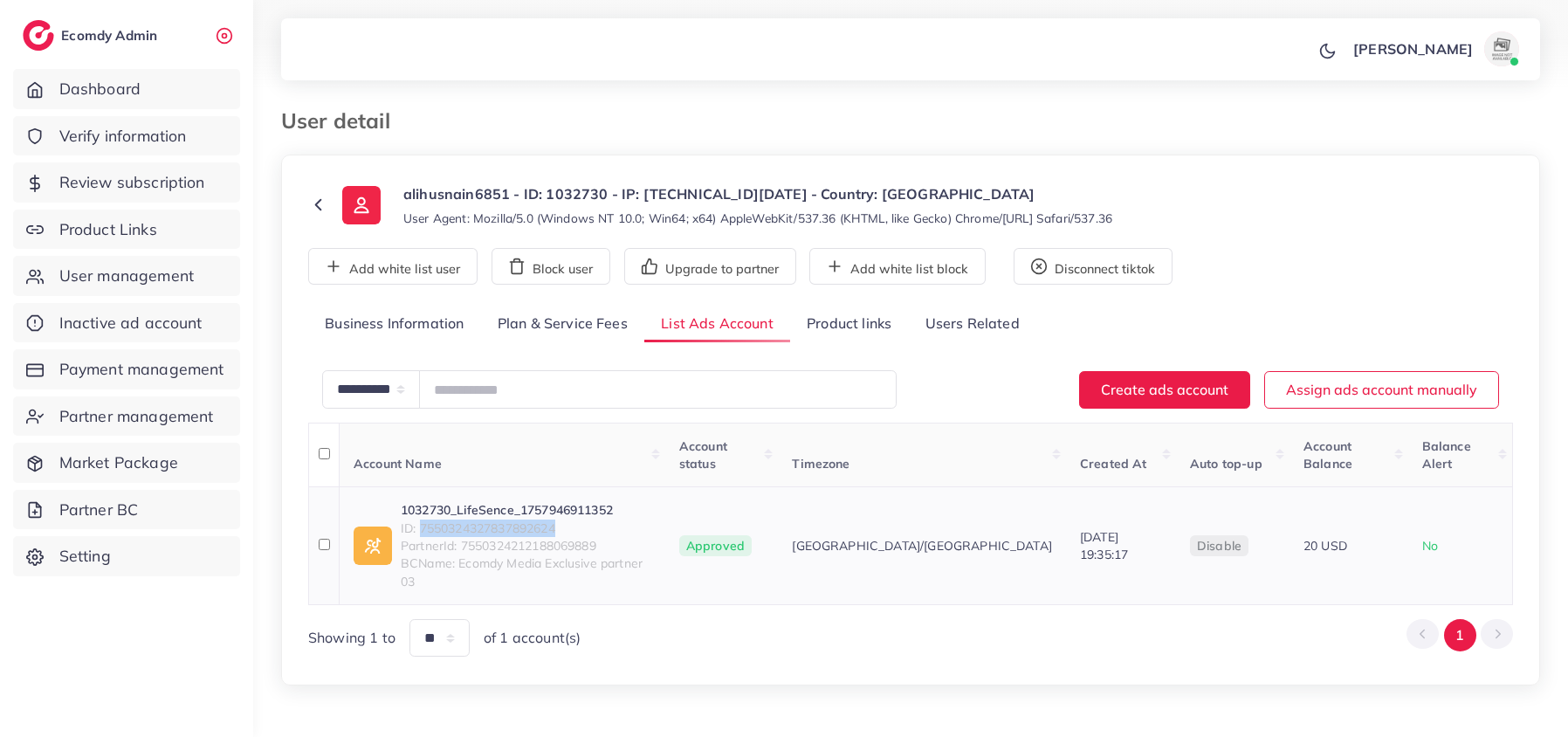
drag, startPoint x: 562, startPoint y: 508, endPoint x: 421, endPoint y: 511, distance: 141.0
click at [421, 520] on span "ID: 7550324327837892624" at bounding box center [525, 528] width 251 height 18
copy span "7550324327837892624"
